Goal: Task Accomplishment & Management: Use online tool/utility

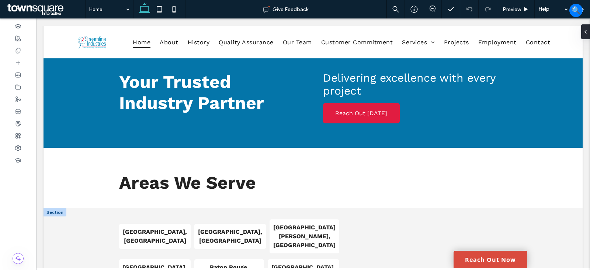
scroll to position [1526, 0]
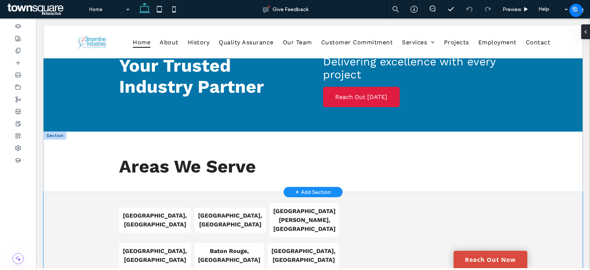
drag, startPoint x: 65, startPoint y: 134, endPoint x: 83, endPoint y: 129, distance: 18.4
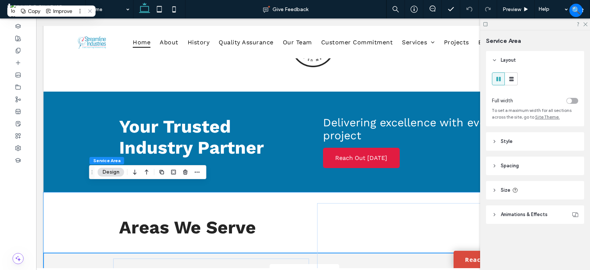
scroll to position [1452, 0]
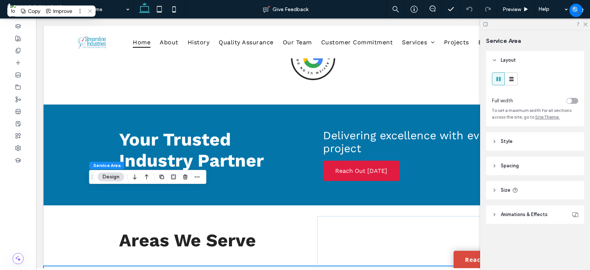
drag, startPoint x: 200, startPoint y: 177, endPoint x: 273, endPoint y: 134, distance: 85.2
click at [200, 177] on icon "button" at bounding box center [197, 177] width 6 height 6
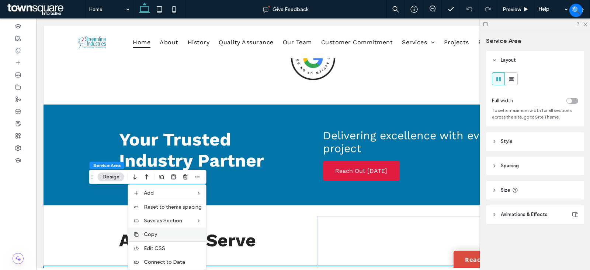
click at [153, 232] on span "Copy" at bounding box center [150, 234] width 13 height 6
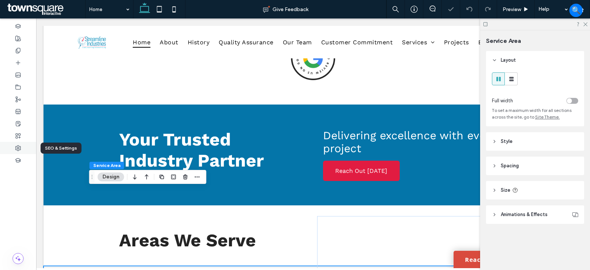
click at [18, 152] on div at bounding box center [18, 148] width 36 height 12
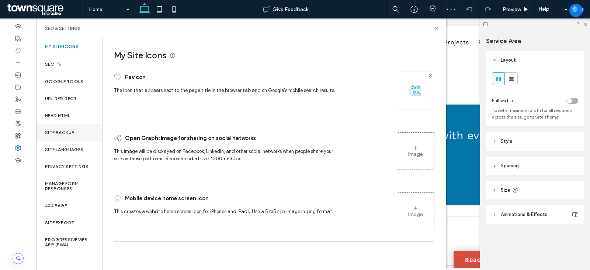
click at [56, 132] on label "Site Backup" at bounding box center [60, 132] width 30 height 5
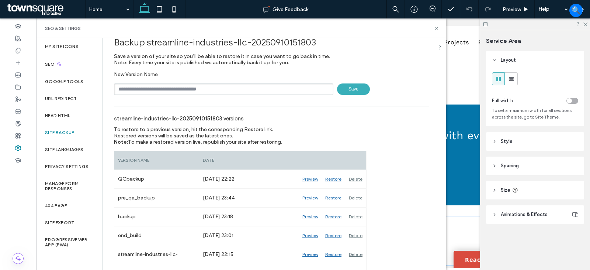
scroll to position [0, 0]
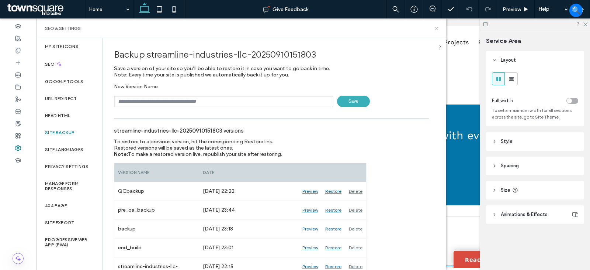
click at [435, 29] on icon at bounding box center [437, 29] width 6 height 6
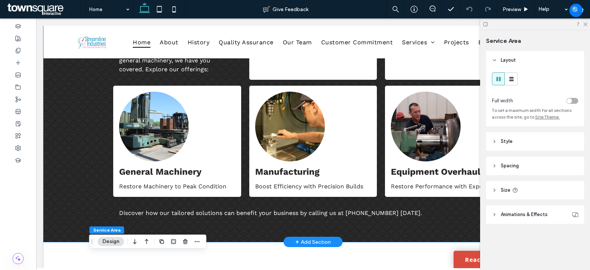
scroll to position [935, 0]
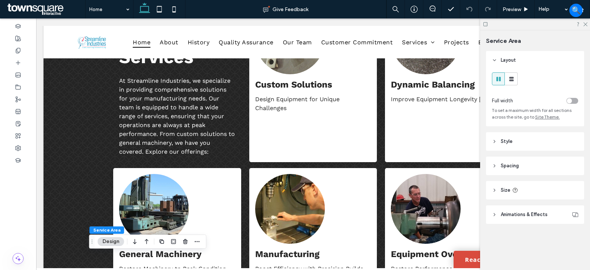
click at [588, 22] on div at bounding box center [535, 23] width 110 height 11
click at [20, 49] on icon at bounding box center [18, 51] width 6 height 6
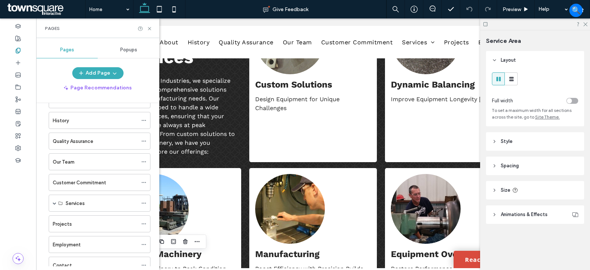
scroll to position [18, 0]
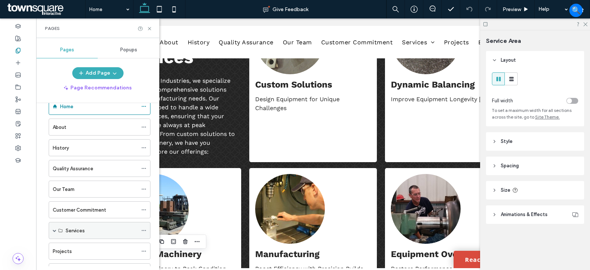
click at [55, 232] on span at bounding box center [55, 230] width 4 height 4
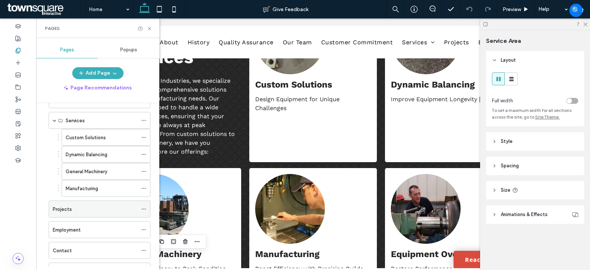
scroll to position [128, 0]
click at [143, 187] on icon at bounding box center [143, 187] width 5 height 5
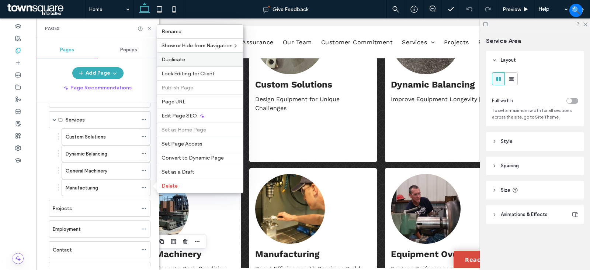
click at [170, 57] on span "Duplicate" at bounding box center [174, 59] width 24 height 6
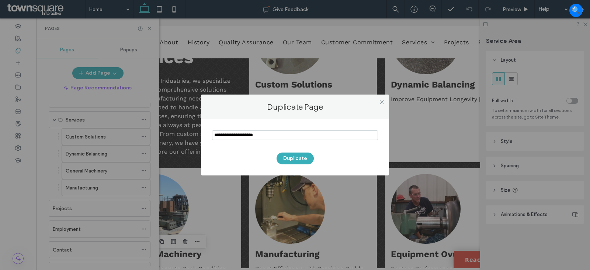
click at [261, 134] on input "notEmpty" at bounding box center [295, 135] width 166 height 10
click at [253, 134] on input "notEmpty" at bounding box center [295, 135] width 166 height 10
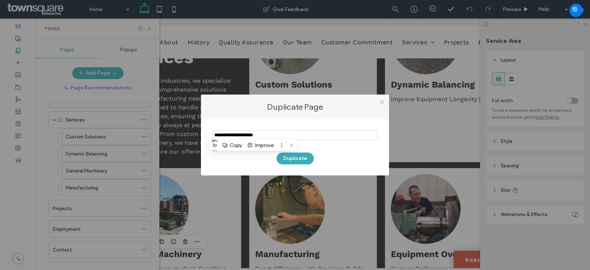
click at [253, 134] on input "notEmpty" at bounding box center [295, 135] width 166 height 10
paste input "**********"
type input "**********"
click at [301, 160] on button "Duplicate" at bounding box center [295, 158] width 37 height 12
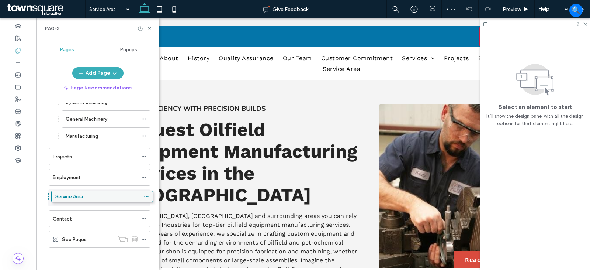
drag, startPoint x: 77, startPoint y: 217, endPoint x: 76, endPoint y: 197, distance: 20.7
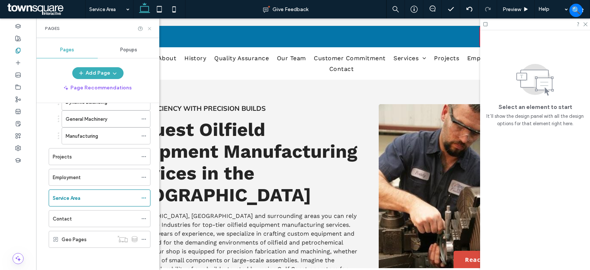
click at [147, 30] on icon at bounding box center [150, 29] width 6 height 6
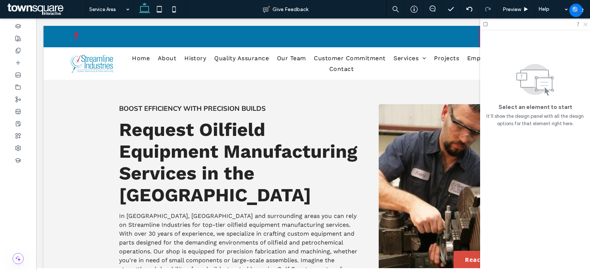
click at [586, 23] on icon at bounding box center [585, 23] width 5 height 5
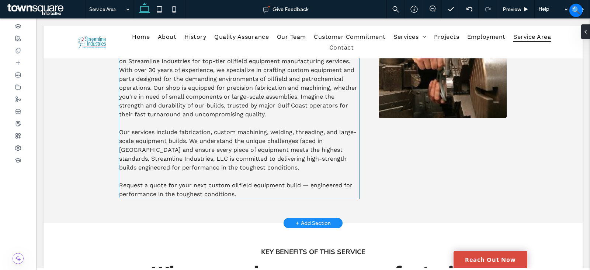
scroll to position [74, 0]
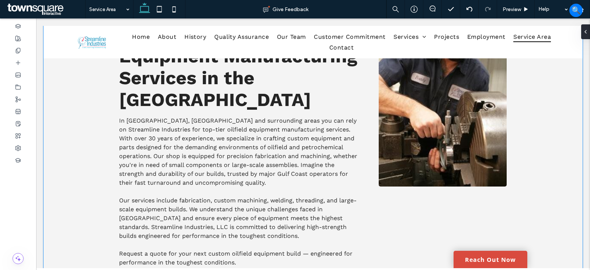
click at [75, 121] on div "Boost Efficiency with Precision Builds Request Oilfield Equipment Manufacturing…" at bounding box center [313, 138] width 539 height 307
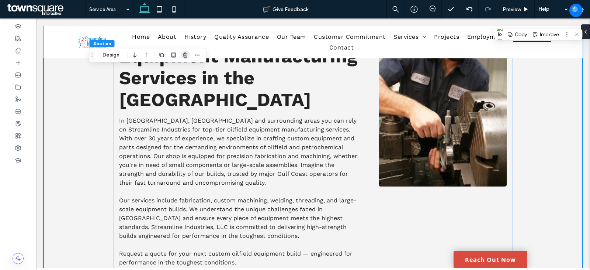
click at [184, 56] on use "button" at bounding box center [185, 54] width 4 height 5
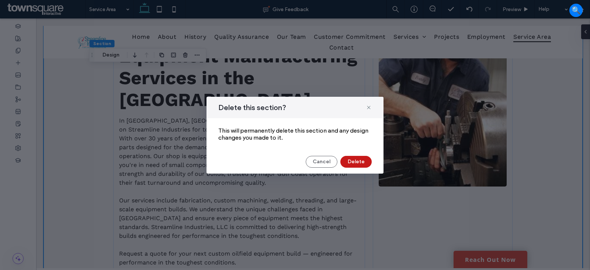
drag, startPoint x: 357, startPoint y: 156, endPoint x: 321, endPoint y: 138, distance: 40.6
click at [357, 156] on button "Delete" at bounding box center [355, 162] width 31 height 12
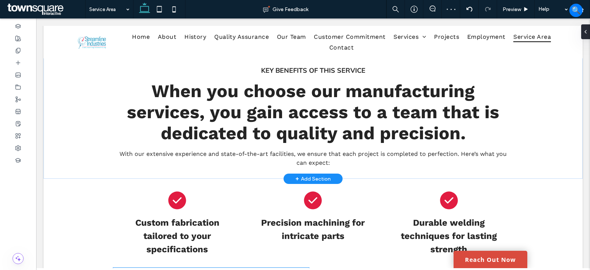
scroll to position [37, 0]
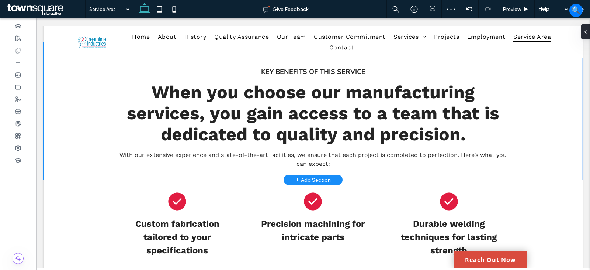
click at [92, 103] on div "Key Benefits of This Service When you choose our manufacturing services, you ga…" at bounding box center [313, 111] width 443 height 137
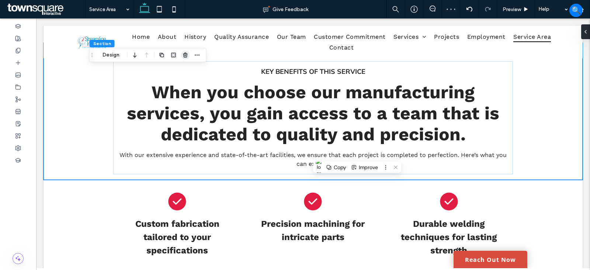
click at [187, 55] on icon "button" at bounding box center [186, 55] width 6 height 6
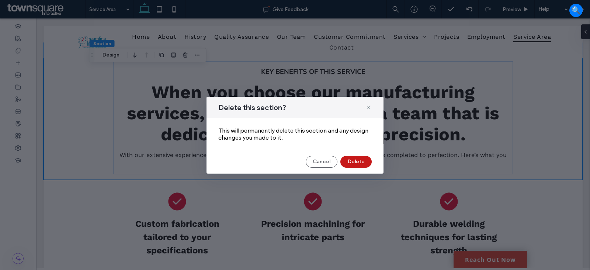
click at [359, 157] on button "Delete" at bounding box center [355, 162] width 31 height 12
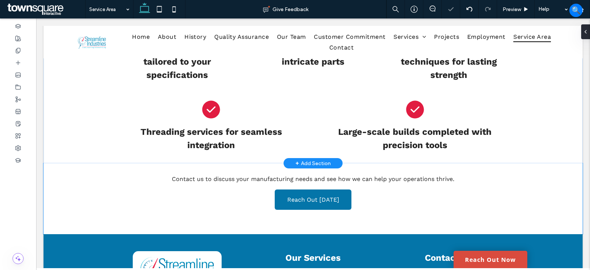
scroll to position [74, 0]
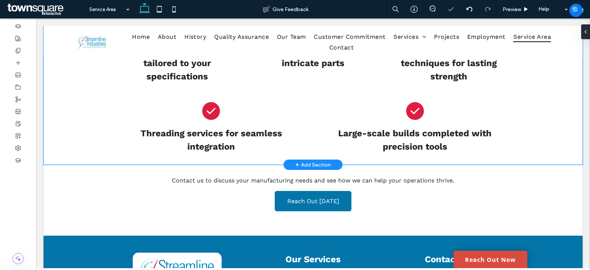
click at [92, 94] on div "Custom fabrication tailored to your specifications Precision machining for intr…" at bounding box center [313, 85] width 443 height 159
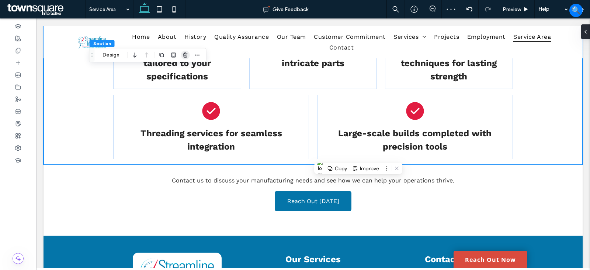
click at [186, 55] on icon "button" at bounding box center [186, 55] width 6 height 6
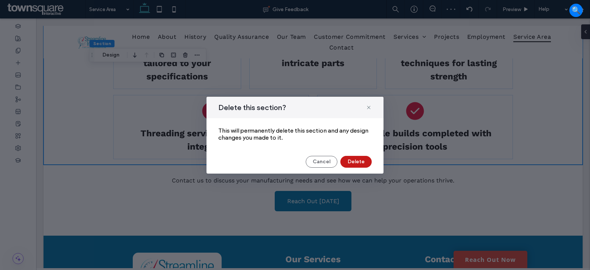
click at [357, 162] on button "Delete" at bounding box center [355, 162] width 31 height 12
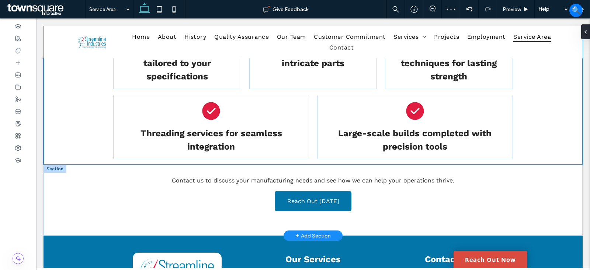
scroll to position [0, 0]
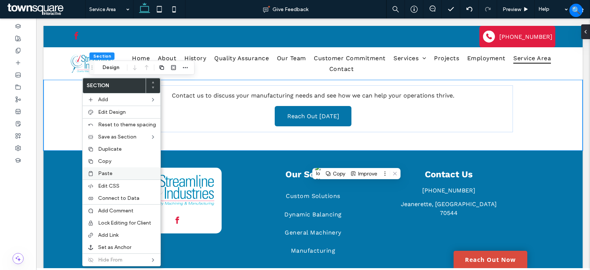
click at [110, 175] on span "Paste" at bounding box center [105, 173] width 14 height 6
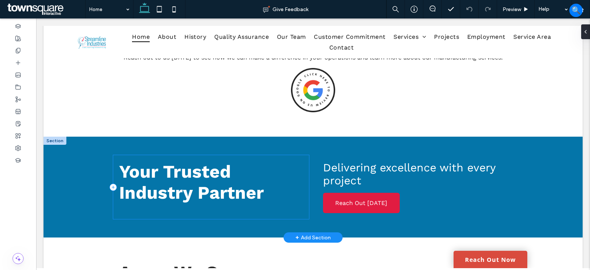
scroll to position [1415, 0]
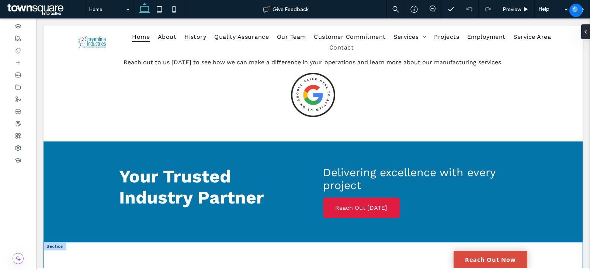
click at [67, 242] on div "Areas We Serve" at bounding box center [313, 272] width 539 height 60
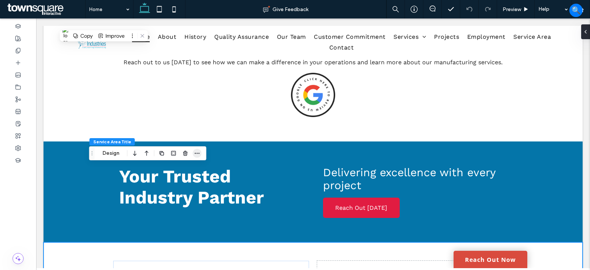
drag, startPoint x: 199, startPoint y: 152, endPoint x: 188, endPoint y: 125, distance: 29.7
click at [199, 152] on icon "button" at bounding box center [197, 153] width 6 height 6
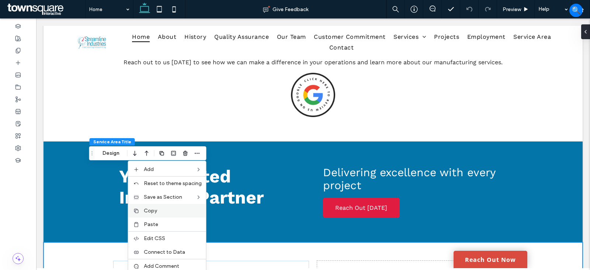
click at [150, 211] on span "Copy" at bounding box center [150, 210] width 13 height 6
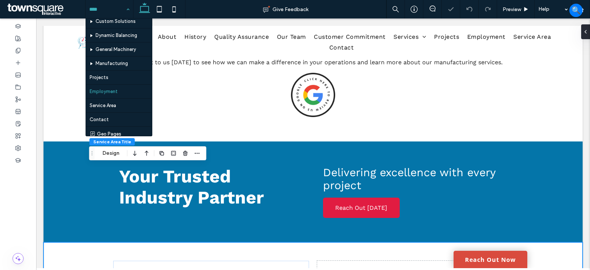
scroll to position [92, 0]
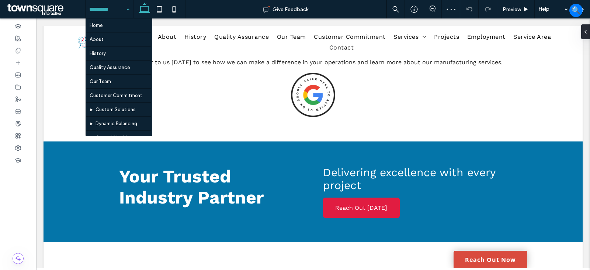
click at [111, 10] on input at bounding box center [107, 9] width 37 height 18
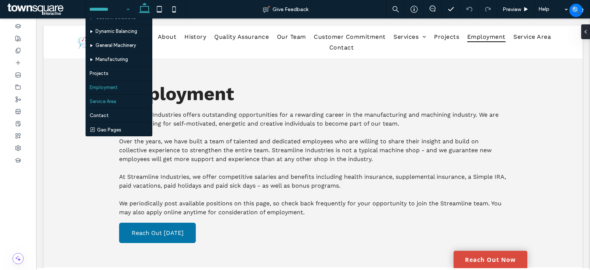
scroll to position [353, 0]
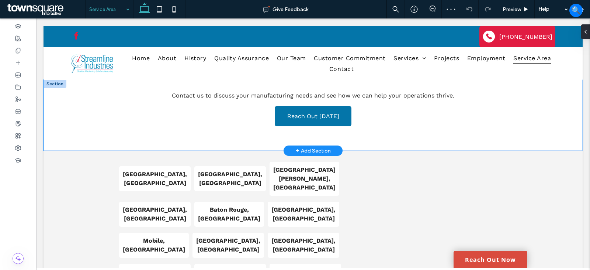
click at [95, 135] on div "Reach Out [DATE] Contact us to discuss your manufacturing needs and see how we …" at bounding box center [313, 115] width 443 height 71
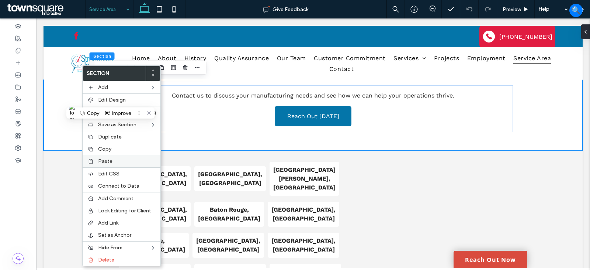
click at [107, 158] on span "Paste" at bounding box center [105, 161] width 14 height 6
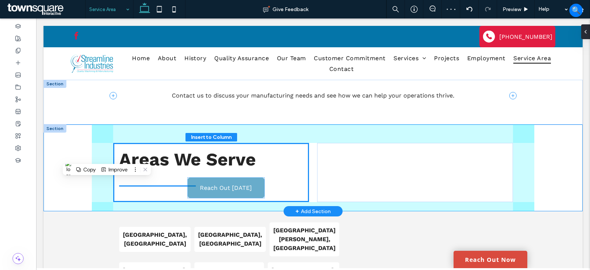
type input "**"
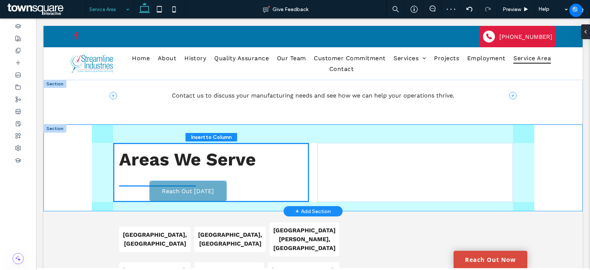
drag, startPoint x: 310, startPoint y: 115, endPoint x: 187, endPoint y: 190, distance: 143.8
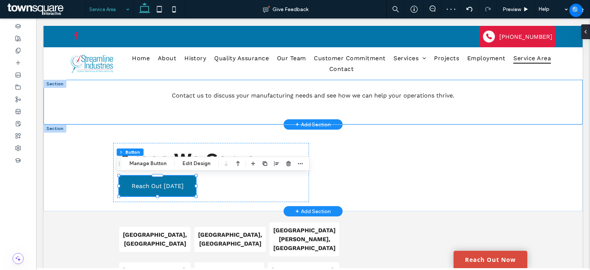
click at [73, 97] on div "Contact us to discuss your manufacturing needs and see how we can help your ope…" at bounding box center [313, 102] width 539 height 45
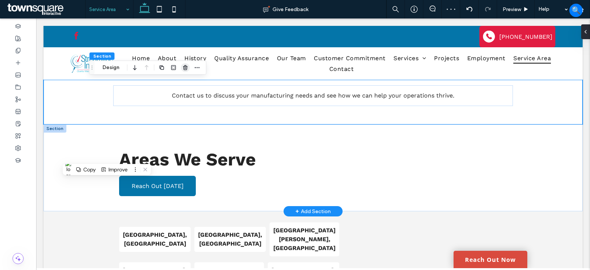
click at [184, 67] on icon "button" at bounding box center [186, 68] width 6 height 6
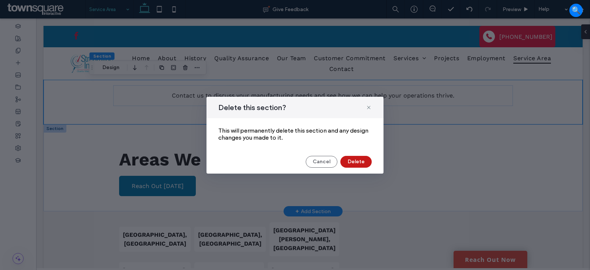
click at [355, 162] on button "Delete" at bounding box center [355, 162] width 31 height 12
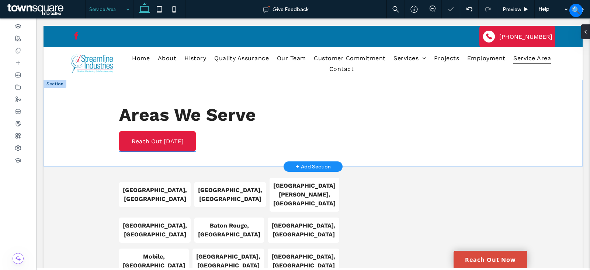
click at [138, 144] on span "Reach Out [DATE]" at bounding box center [158, 141] width 52 height 7
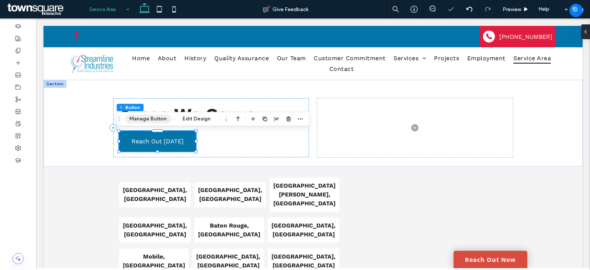
click at [144, 115] on button "Manage Button" at bounding box center [148, 118] width 47 height 9
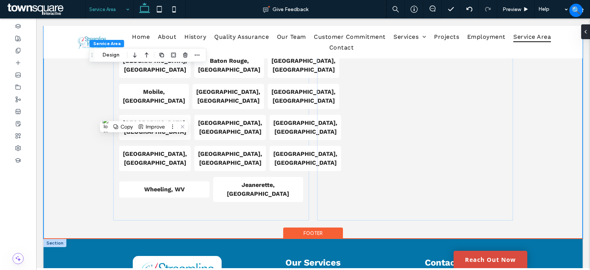
scroll to position [236, 0]
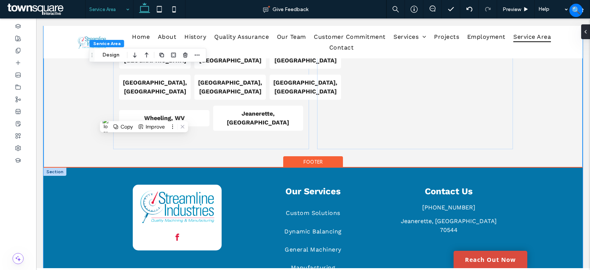
click at [545, 195] on div "Our Services Custom Solutions Dynamic Balancing General Machinery Manufacturing…" at bounding box center [313, 226] width 539 height 119
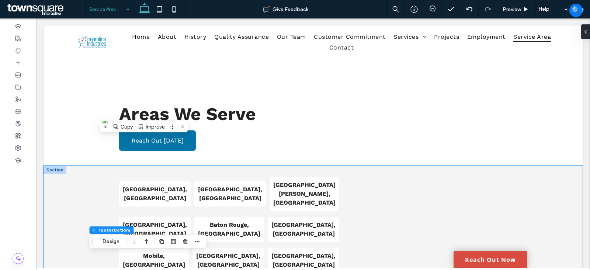
scroll to position [0, 0]
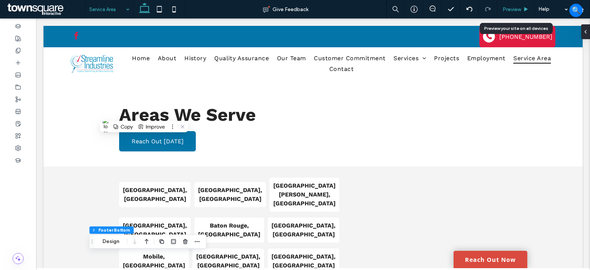
click at [517, 7] on span "Preview" at bounding box center [512, 9] width 18 height 6
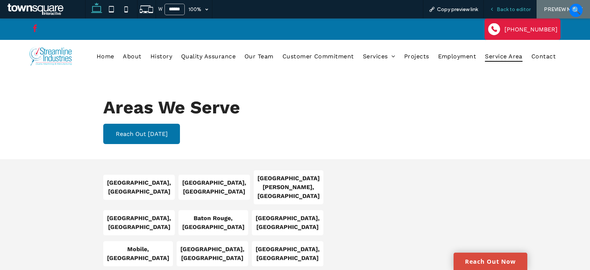
click at [509, 9] on span "Back to editor" at bounding box center [514, 9] width 34 height 6
